Goal: Check status: Check status

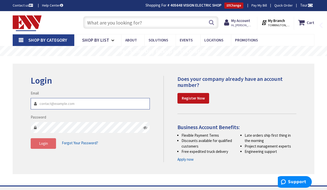
type input "[EMAIL_ADDRESS][DOMAIN_NAME]"
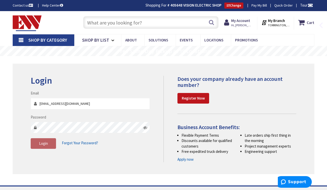
click at [47, 142] on span "Login" at bounding box center [43, 143] width 9 height 5
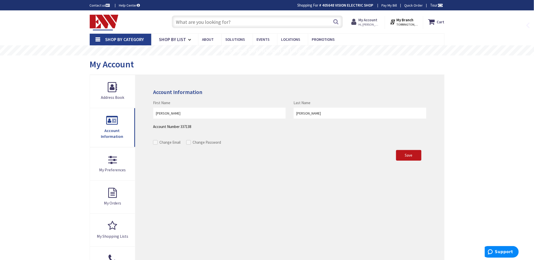
click at [367, 18] on strong "My Account" at bounding box center [367, 19] width 19 height 5
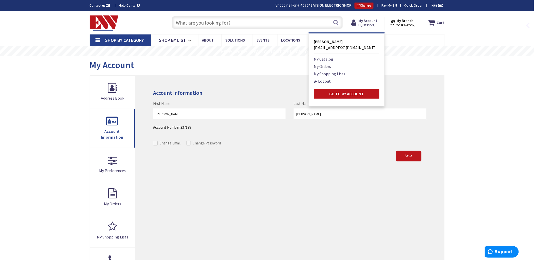
click at [323, 64] on link "My Orders" at bounding box center [322, 66] width 17 height 6
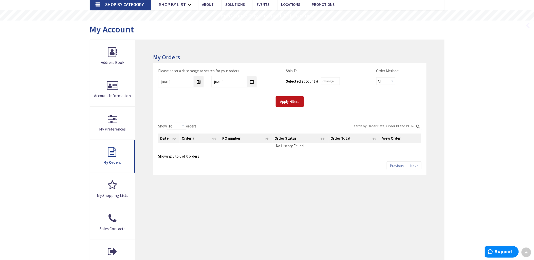
scroll to position [36, 0]
click at [199, 80] on input "[DATE]" at bounding box center [181, 80] width 46 height 11
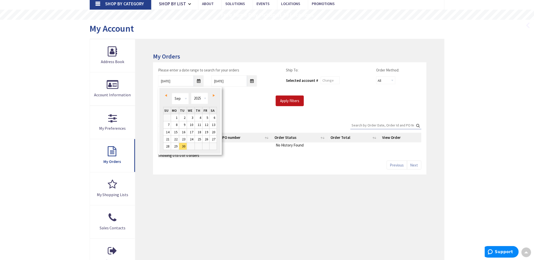
click at [165, 94] on span "Prev" at bounding box center [166, 95] width 2 height 3
type input "[DATE]"
click at [285, 100] on input "Apply Filters" at bounding box center [290, 100] width 28 height 11
